Goal: Task Accomplishment & Management: Manage account settings

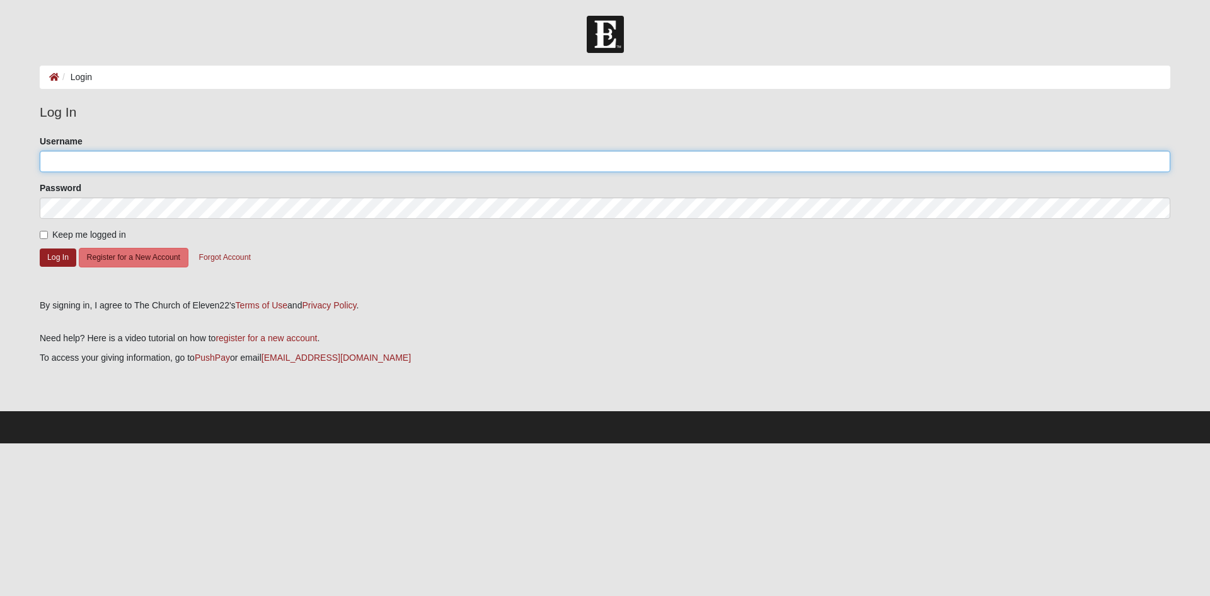
click at [83, 167] on input "Username" at bounding box center [605, 161] width 1131 height 21
type input "iiWhiteWolf"
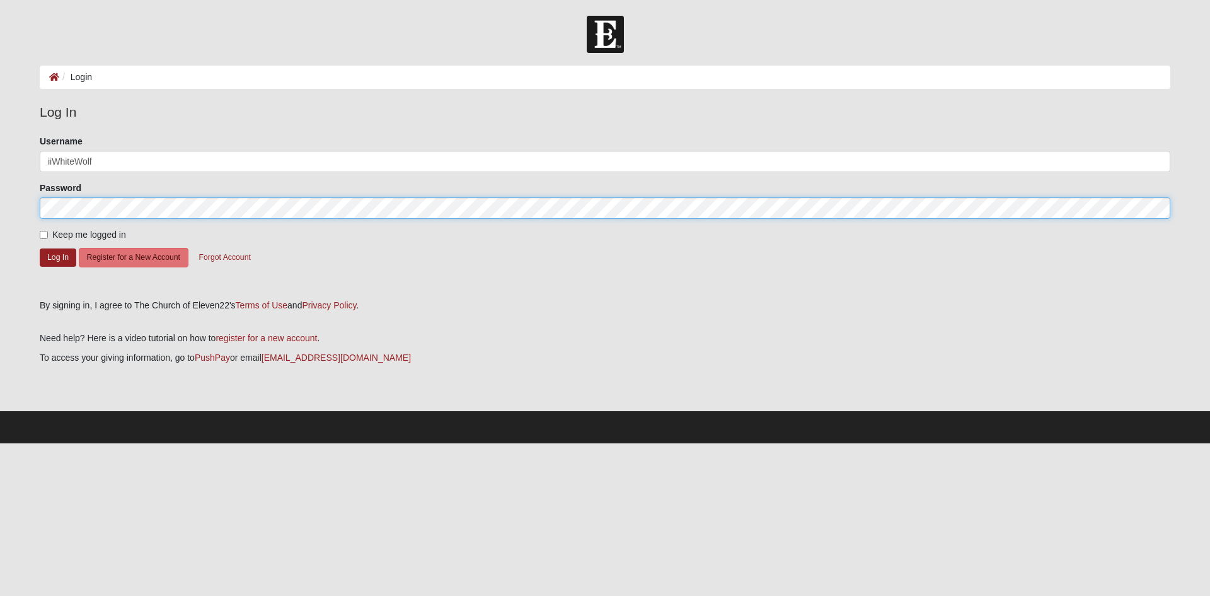
click at [40, 248] on button "Log In" at bounding box center [58, 257] width 37 height 18
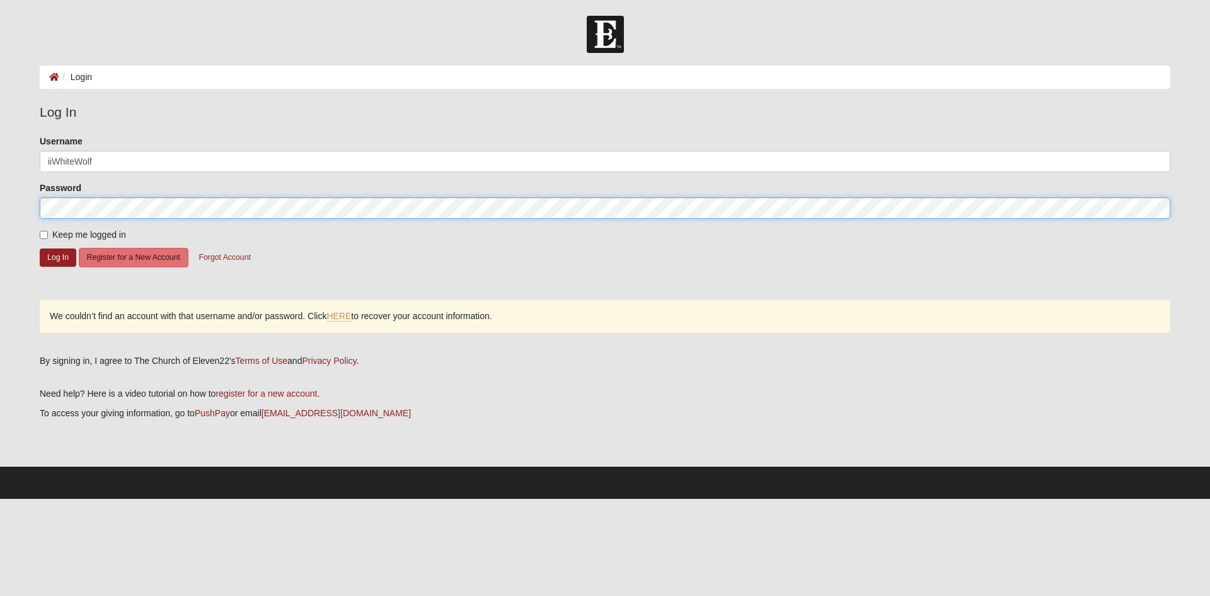
click at [33, 216] on div "Please correct the following: Username iiWhiteWolf Password Keep me logged in L…" at bounding box center [605, 240] width 1150 height 211
click at [40, 248] on button "Log In" at bounding box center [58, 257] width 37 height 18
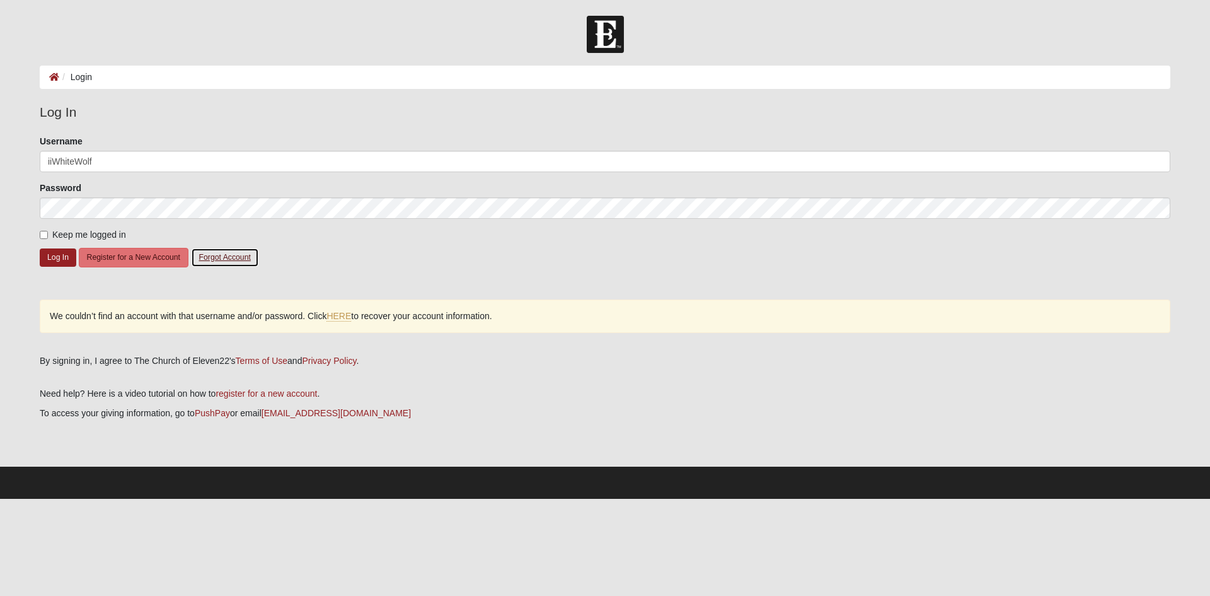
click at [224, 266] on button "Forgot Account" at bounding box center [225, 258] width 68 height 20
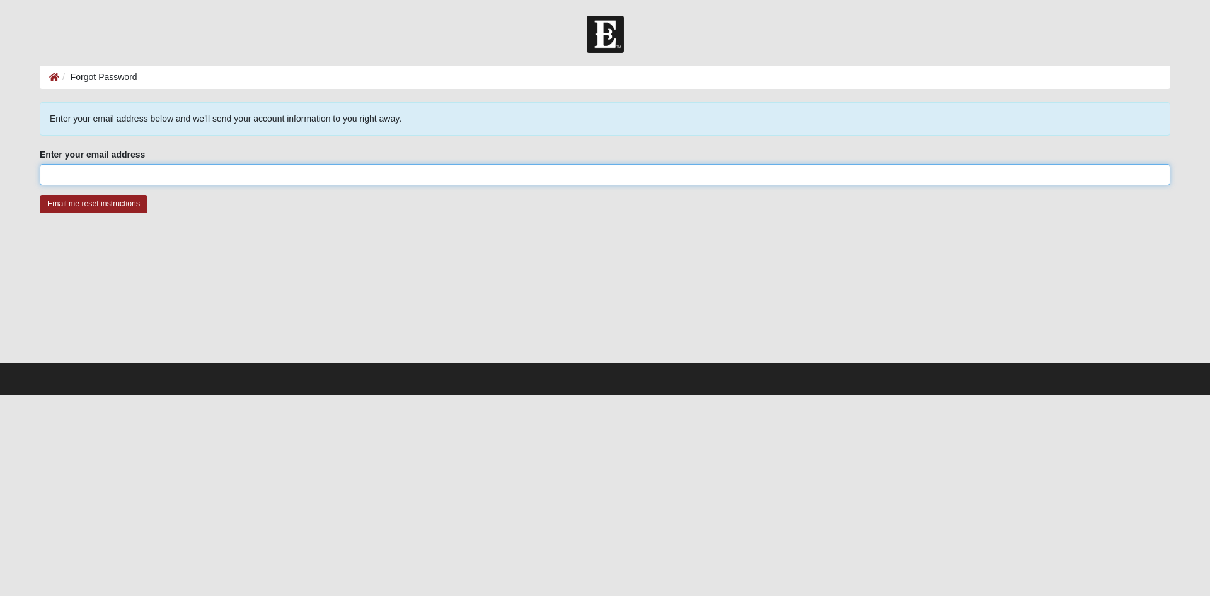
click at [136, 170] on input "Enter your email address" at bounding box center [605, 174] width 1131 height 21
type input "[EMAIL_ADDRESS][DOMAIN_NAME]"
click at [40, 195] on input "Email me reset instructions" at bounding box center [94, 204] width 108 height 18
